Goal: Information Seeking & Learning: Learn about a topic

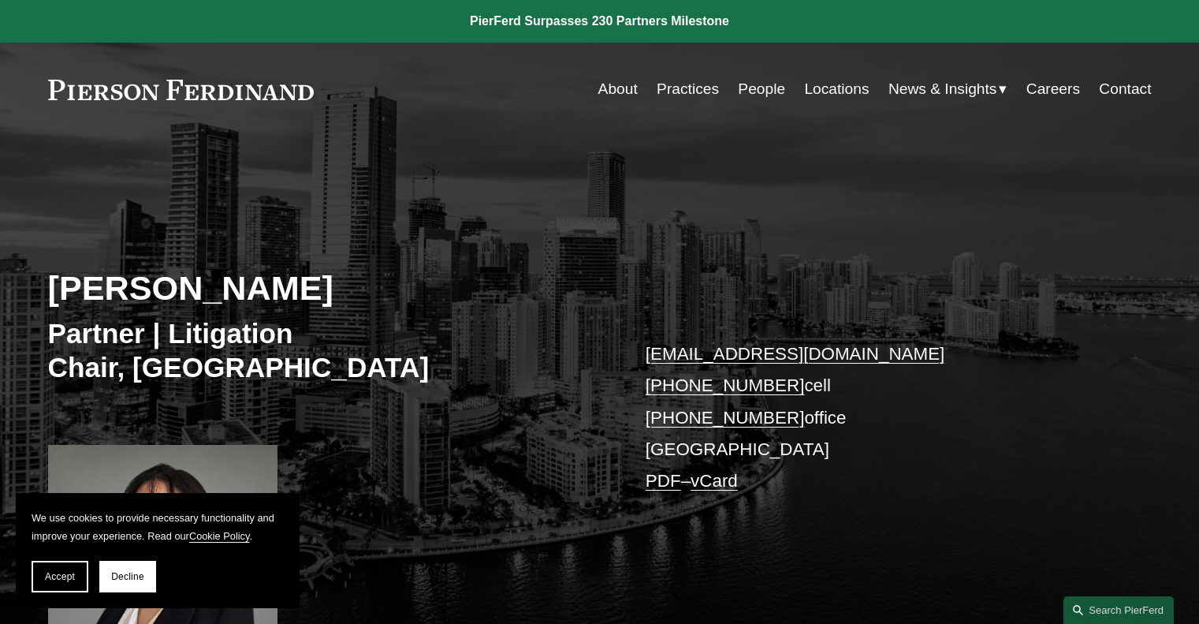
scroll to position [237, 0]
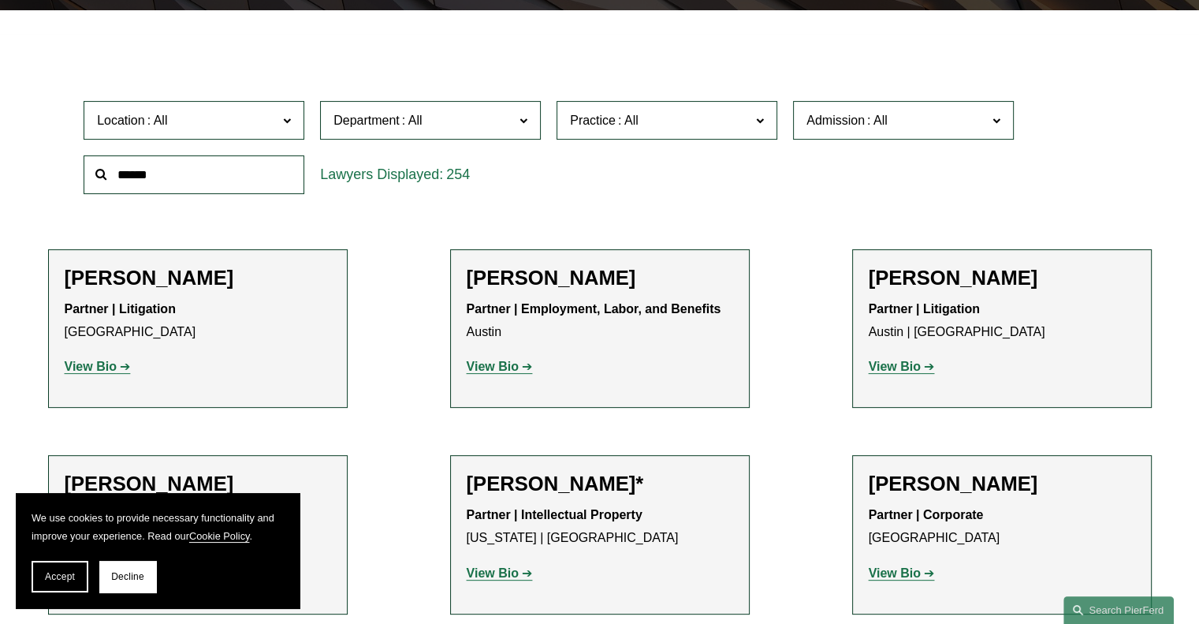
scroll to position [398, 0]
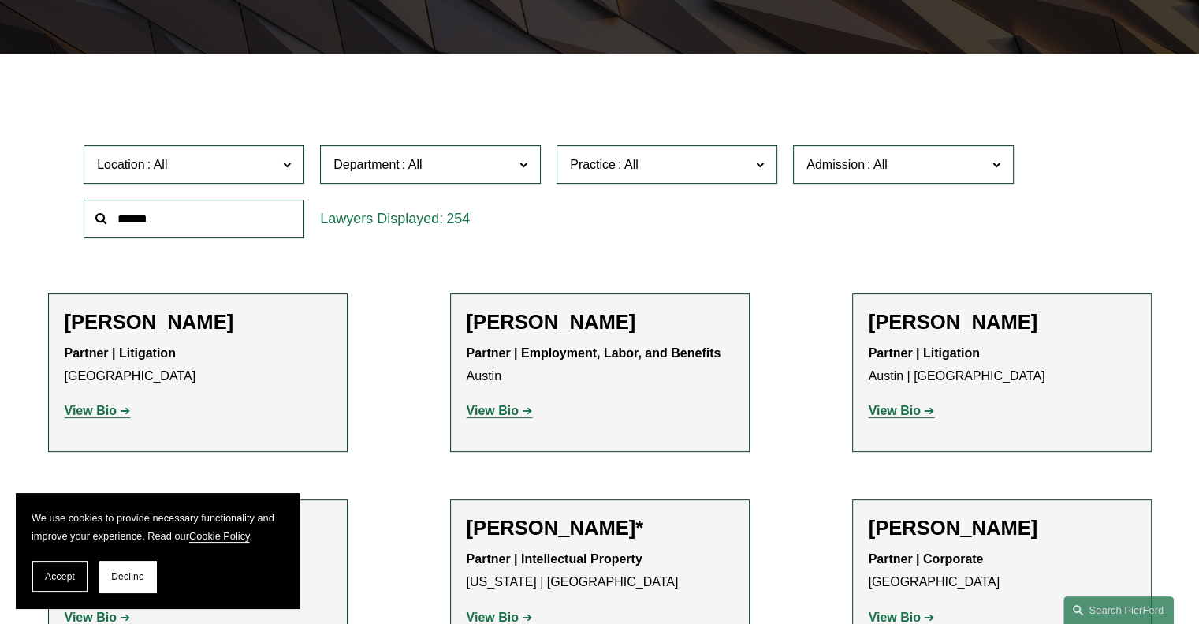
click at [143, 218] on input "text" at bounding box center [194, 218] width 221 height 39
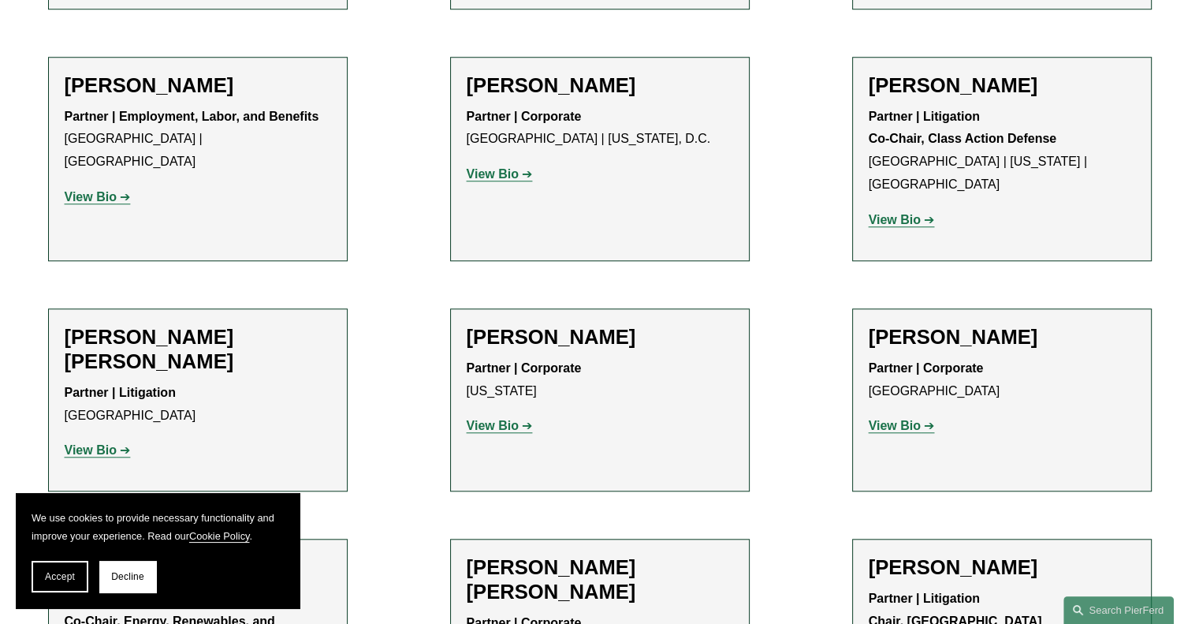
scroll to position [1581, 0]
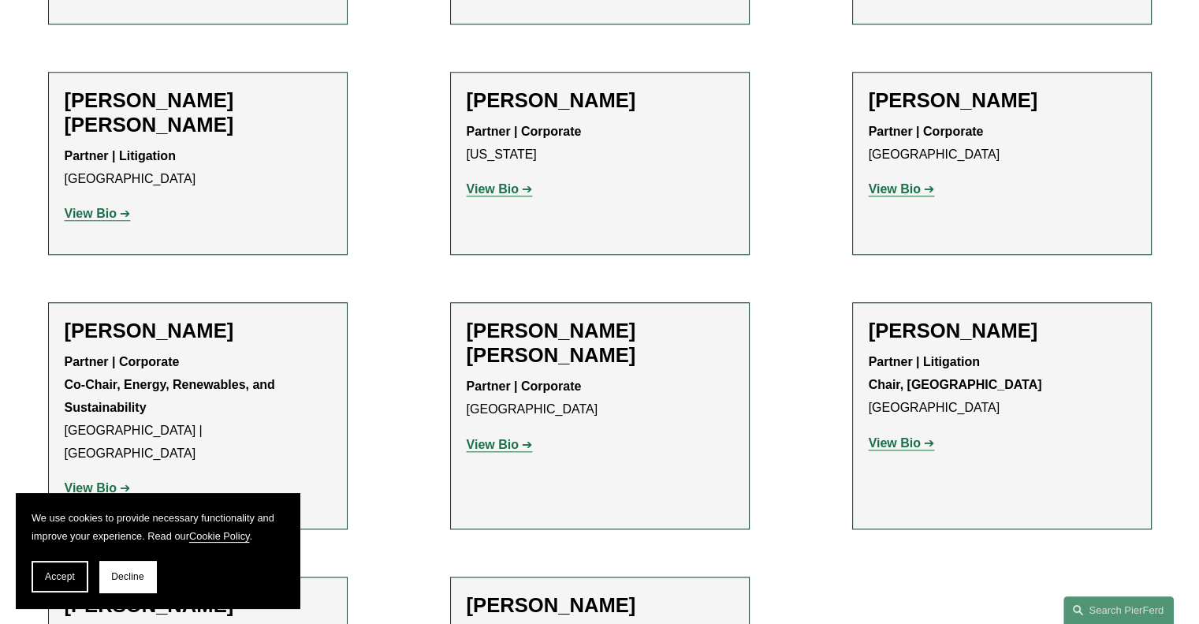
click at [88, 481] on strong "View Bio" at bounding box center [91, 487] width 52 height 13
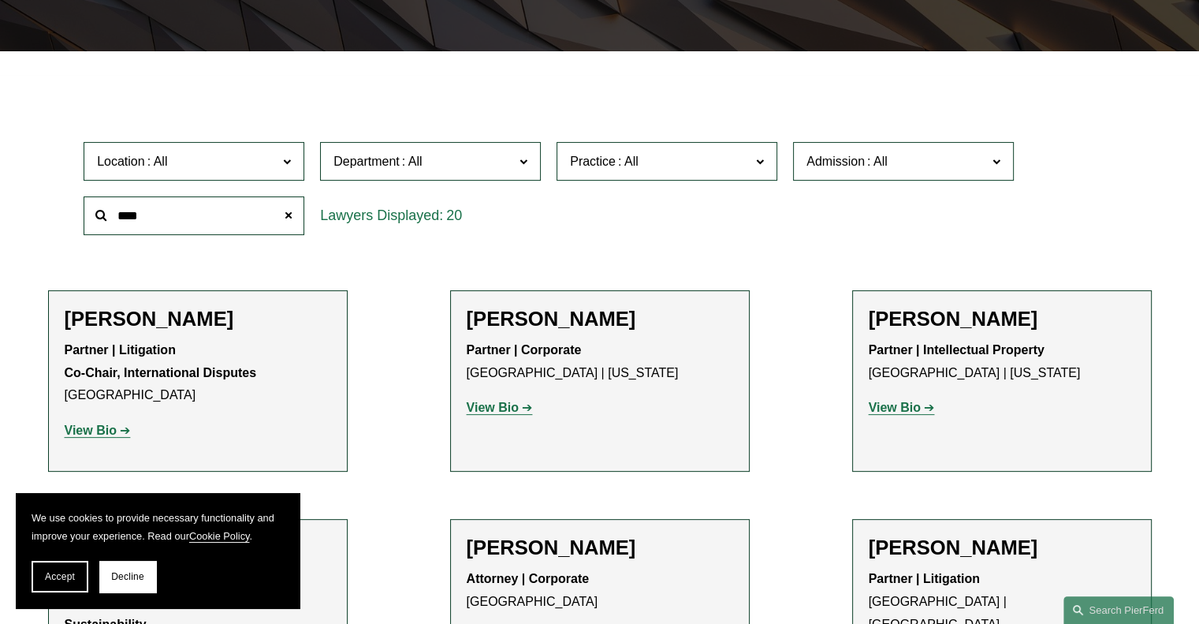
scroll to position [162, 0]
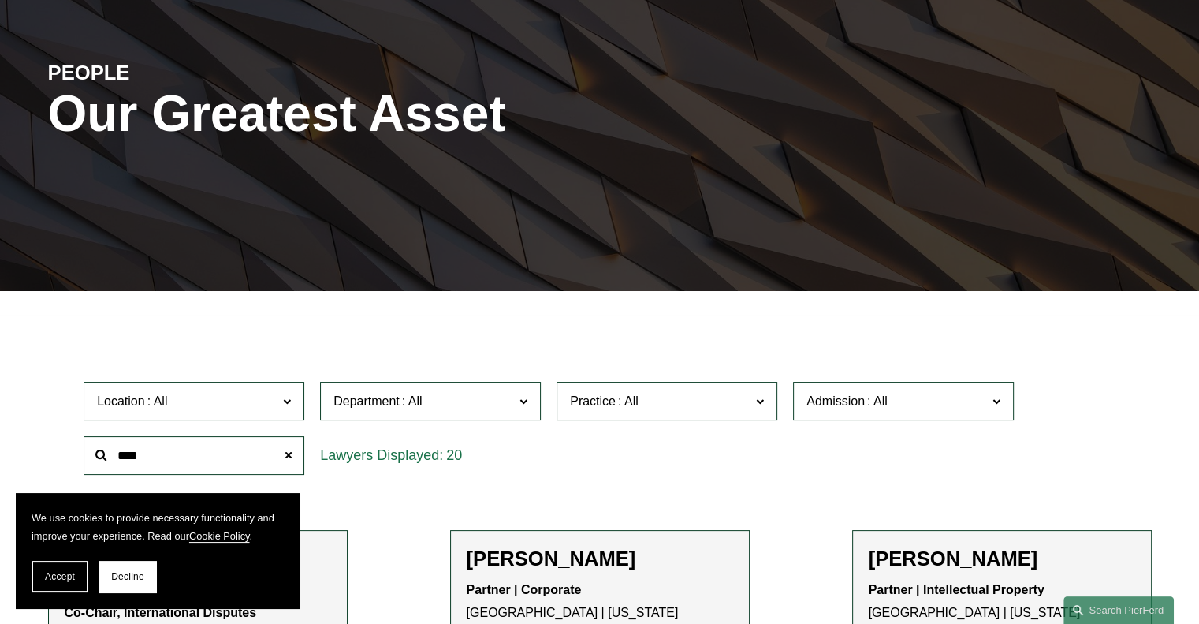
drag, startPoint x: 152, startPoint y: 450, endPoint x: 85, endPoint y: 462, distance: 68.1
click at [95, 461] on div "****" at bounding box center [194, 455] width 221 height 39
type input "*********"
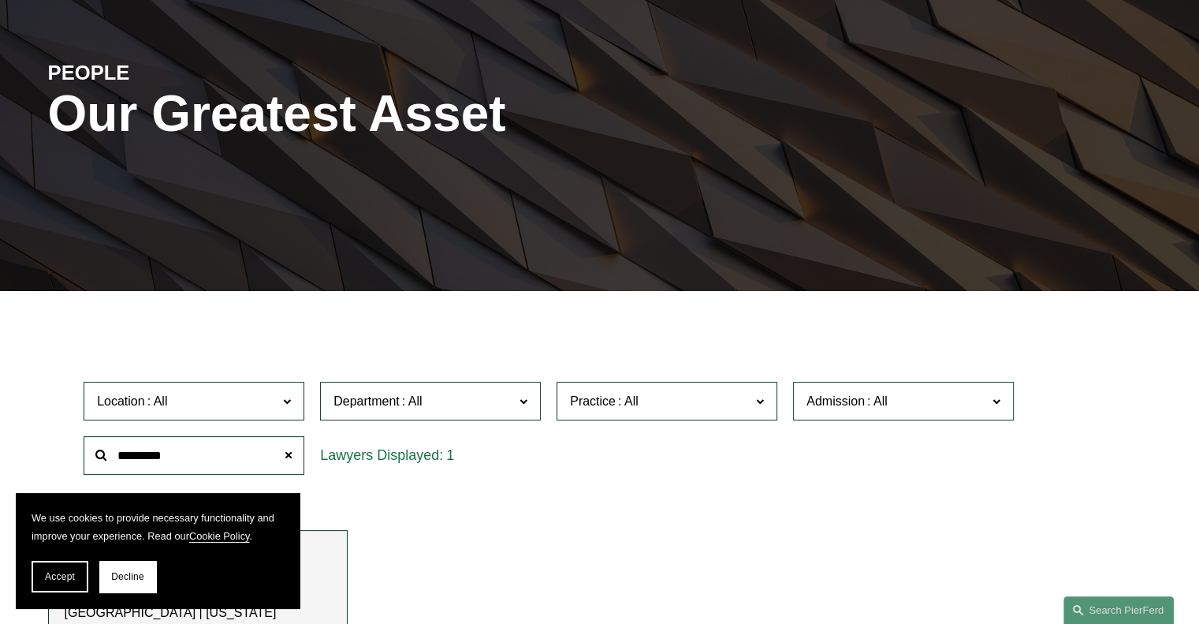
scroll to position [556, 0]
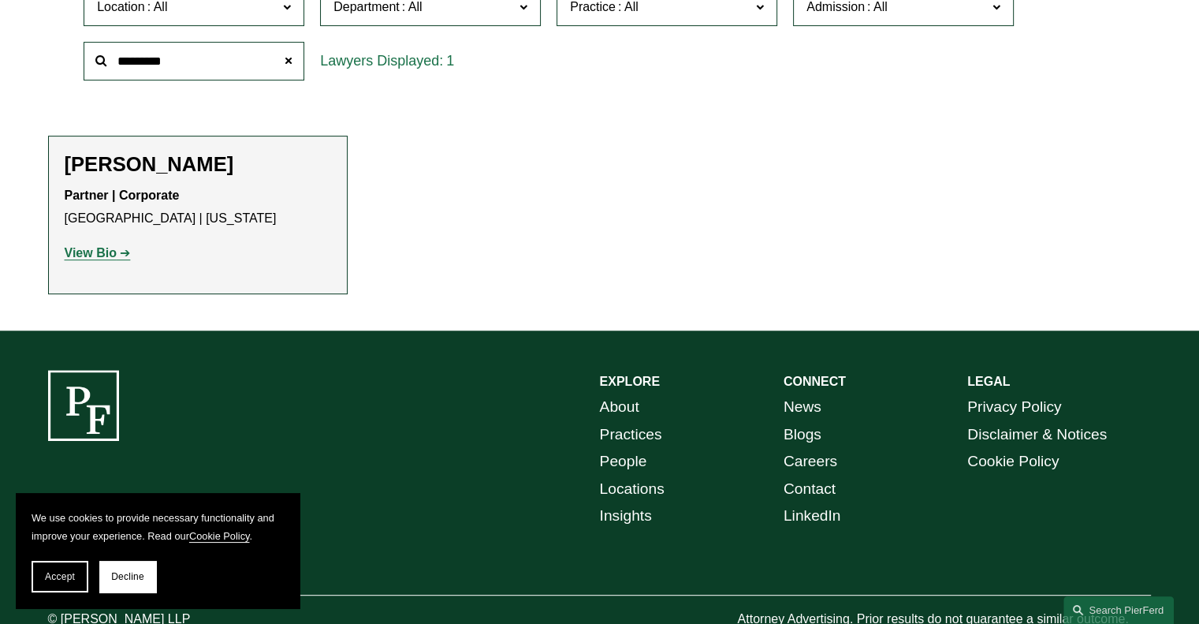
click at [110, 256] on strong "View Bio" at bounding box center [91, 252] width 52 height 13
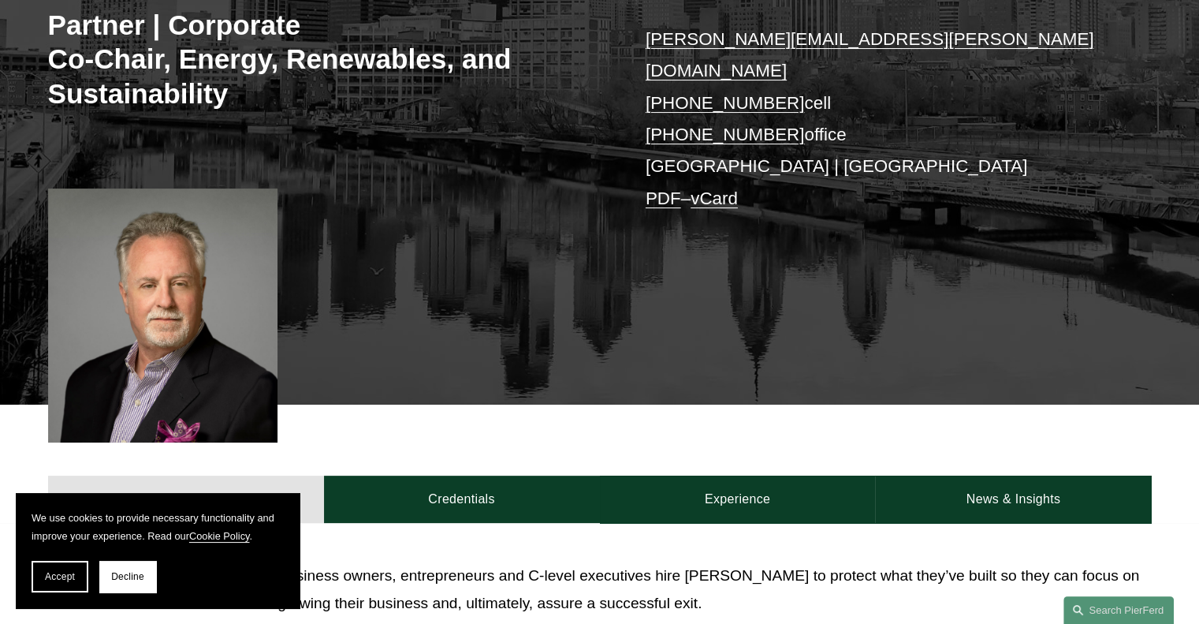
scroll to position [315, 0]
